Goal: Check status: Check status

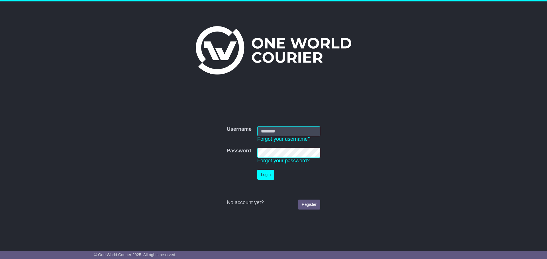
type input "**********"
click at [271, 175] on button "Login" at bounding box center [265, 175] width 17 height 10
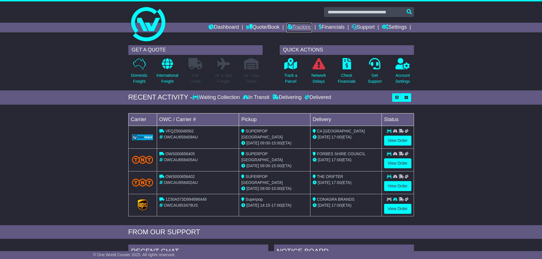
click at [293, 30] on link "Tracking" at bounding box center [299, 28] width 25 height 10
